Goal: Find specific page/section: Find specific page/section

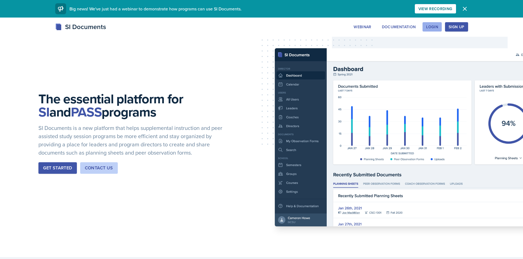
click at [434, 29] on div "Login" at bounding box center [432, 27] width 12 height 4
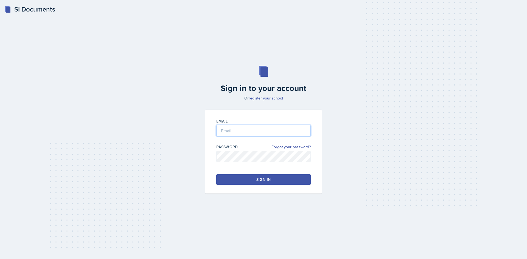
click at [249, 131] on input "email" at bounding box center [263, 131] width 94 height 12
type input "[EMAIL_ADDRESS][DOMAIN_NAME]"
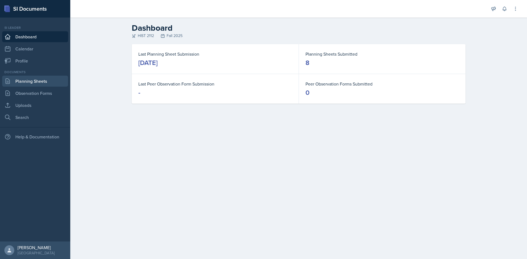
click at [30, 81] on link "Planning Sheets" at bounding box center [35, 81] width 66 height 11
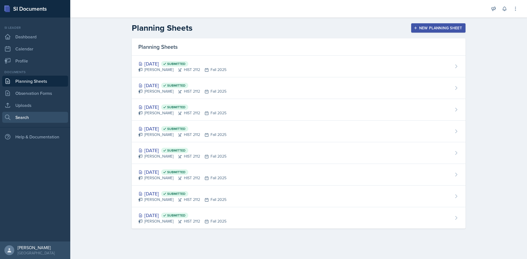
click at [41, 114] on link "Search" at bounding box center [35, 117] width 66 height 11
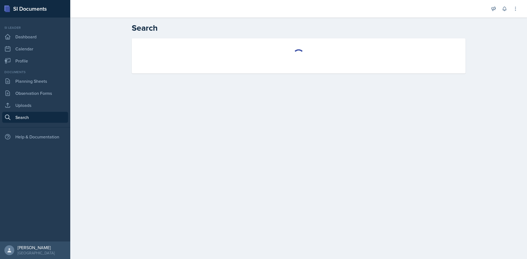
select select "all"
select select "1"
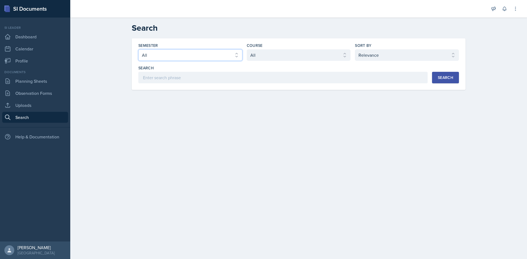
click at [203, 52] on select "Select semester All Fall 2025 Summer 2025 Spring 2025 Fall 2024 Summer 2024 Spr…" at bounding box center [190, 55] width 104 height 12
select select "2bed604d-1099-4043-b1bc-2365e8740244"
click at [138, 49] on select "Select semester All Fall 2025 Summer 2025 Spring 2025 Fall 2024 Summer 2024 Spr…" at bounding box center [190, 55] width 104 height 12
click at [303, 48] on div "Course Select course All ACCT 2101 ACCT 2102 ACCT 4050 ANTH 1102 ANTH 3301 ARCH…" at bounding box center [299, 52] width 104 height 18
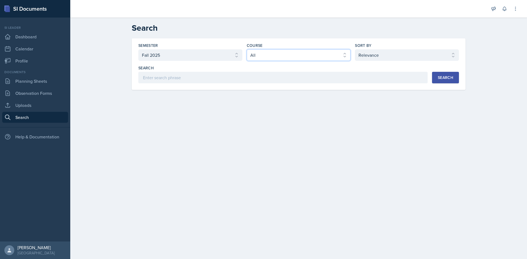
click at [296, 59] on select "Select course All ACCT 2101 ACCT 2102 ACCT 4050 ANTH 1102 ANTH 3301 ARCH 1000 A…" at bounding box center [299, 55] width 104 height 12
select select "e03f2d5a-f3a5-4e0e-9167-550ff5b2876a"
click at [247, 49] on select "Select course All ACCT 2101 ACCT 2102 ACCT 4050 ANTH 1102 ANTH 3301 ARCH 1000 A…" at bounding box center [299, 55] width 104 height 12
click at [446, 79] on div "Search" at bounding box center [445, 77] width 15 height 4
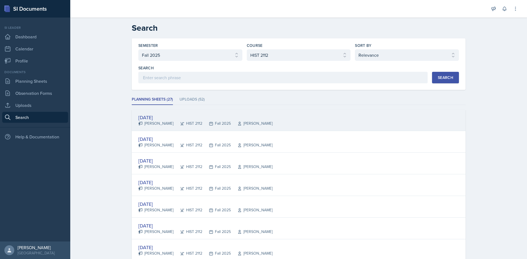
click at [151, 116] on div "[DATE]" at bounding box center [205, 117] width 134 height 7
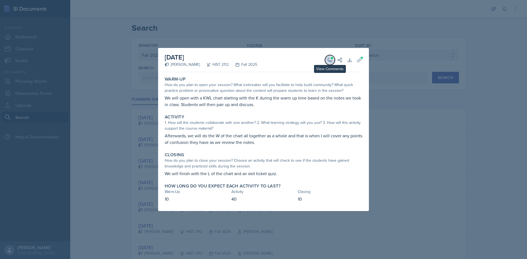
click at [331, 63] on button "View Comments" at bounding box center [330, 60] width 10 height 10
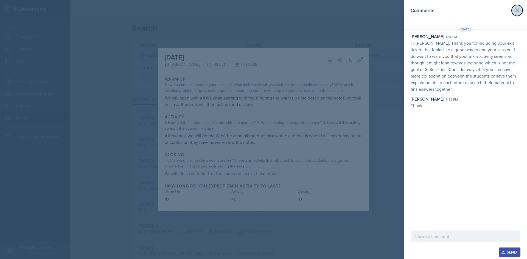
click at [516, 11] on icon at bounding box center [517, 10] width 7 height 7
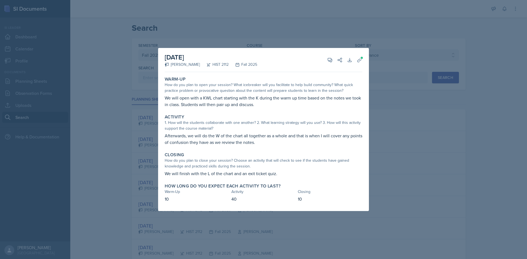
click at [427, 113] on div at bounding box center [263, 129] width 527 height 259
